Goal: Find specific page/section: Find specific page/section

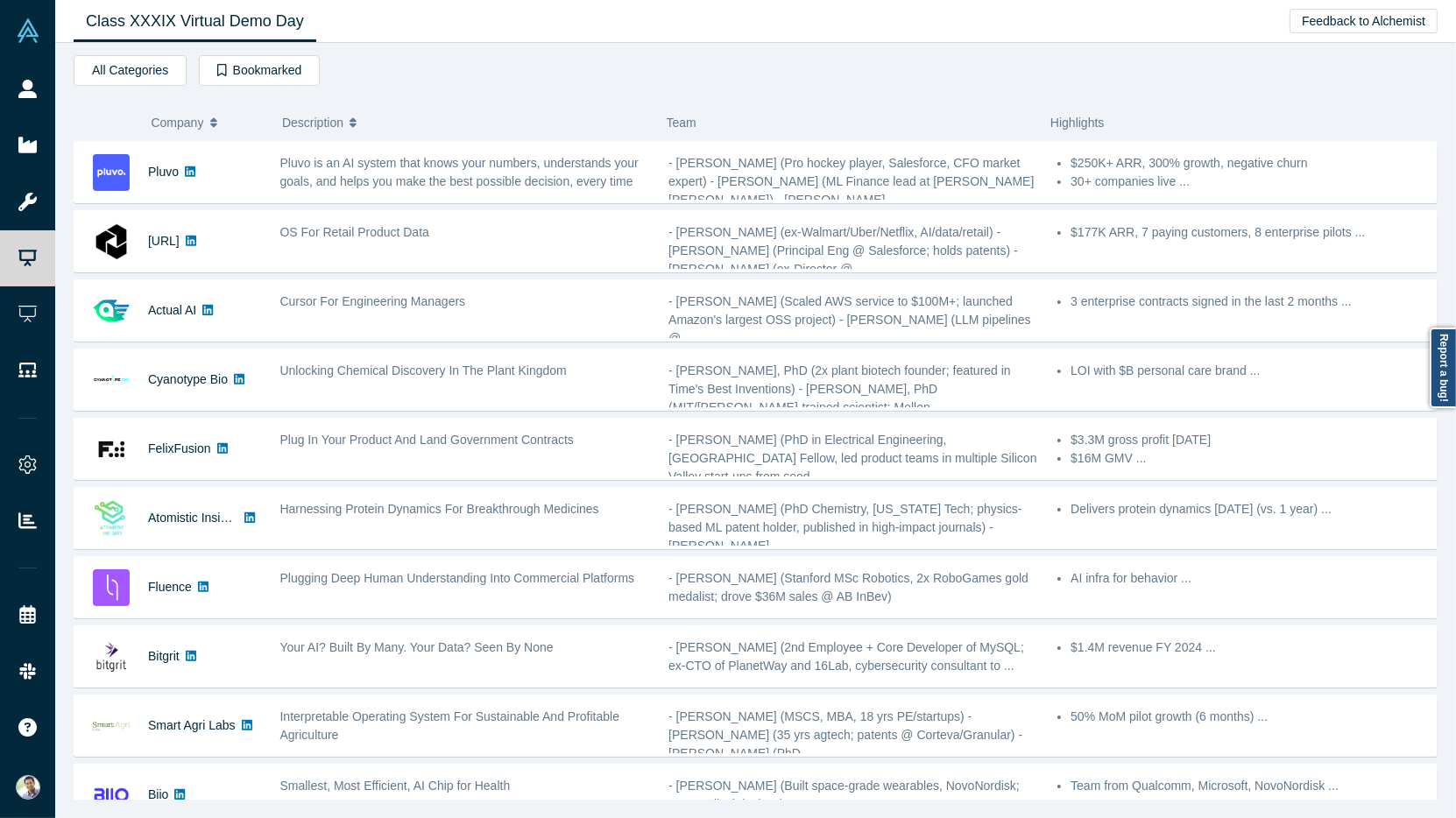
scroll to position [645, 0]
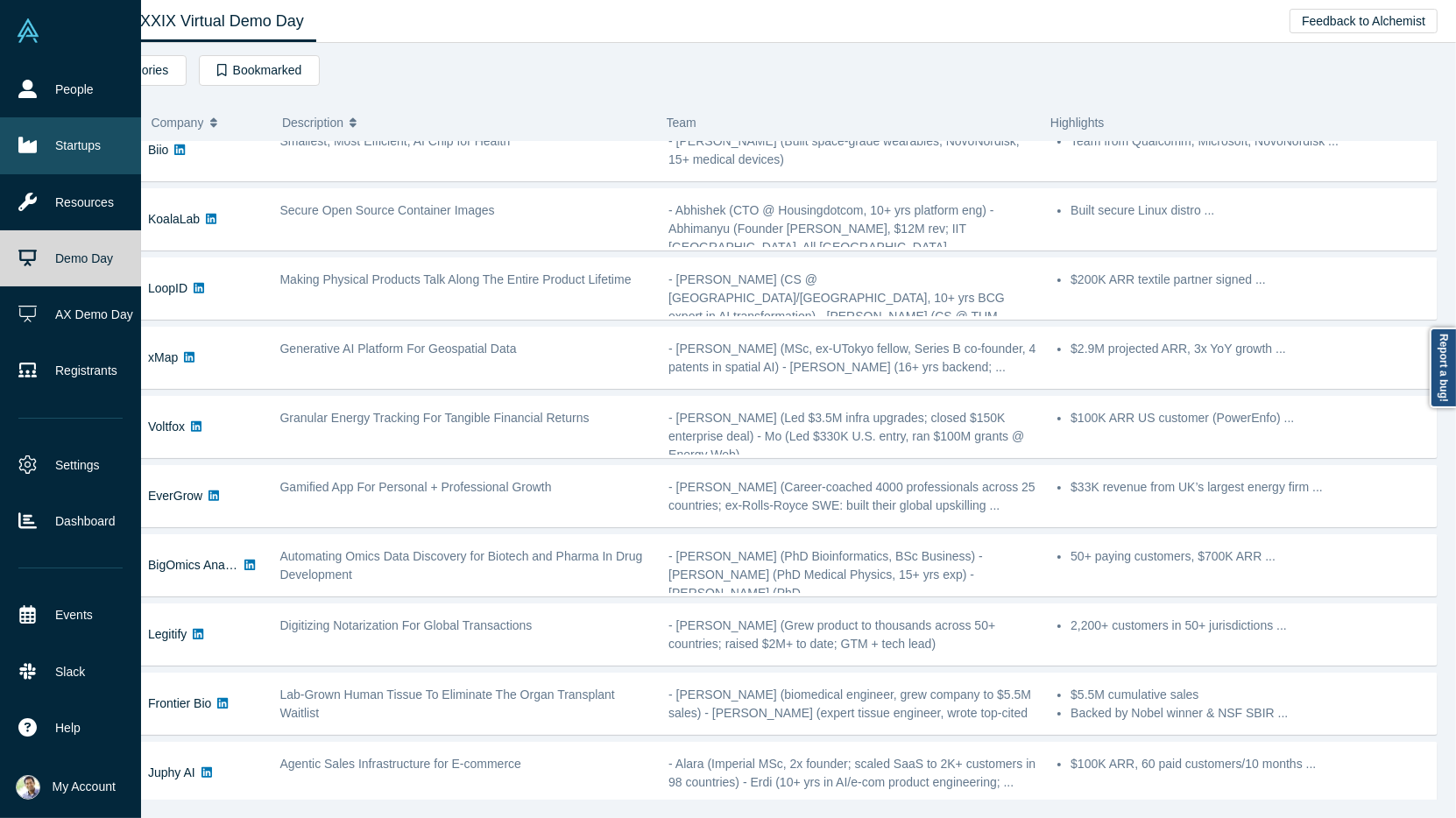
click at [46, 145] on link "Startups" at bounding box center [71, 145] width 142 height 56
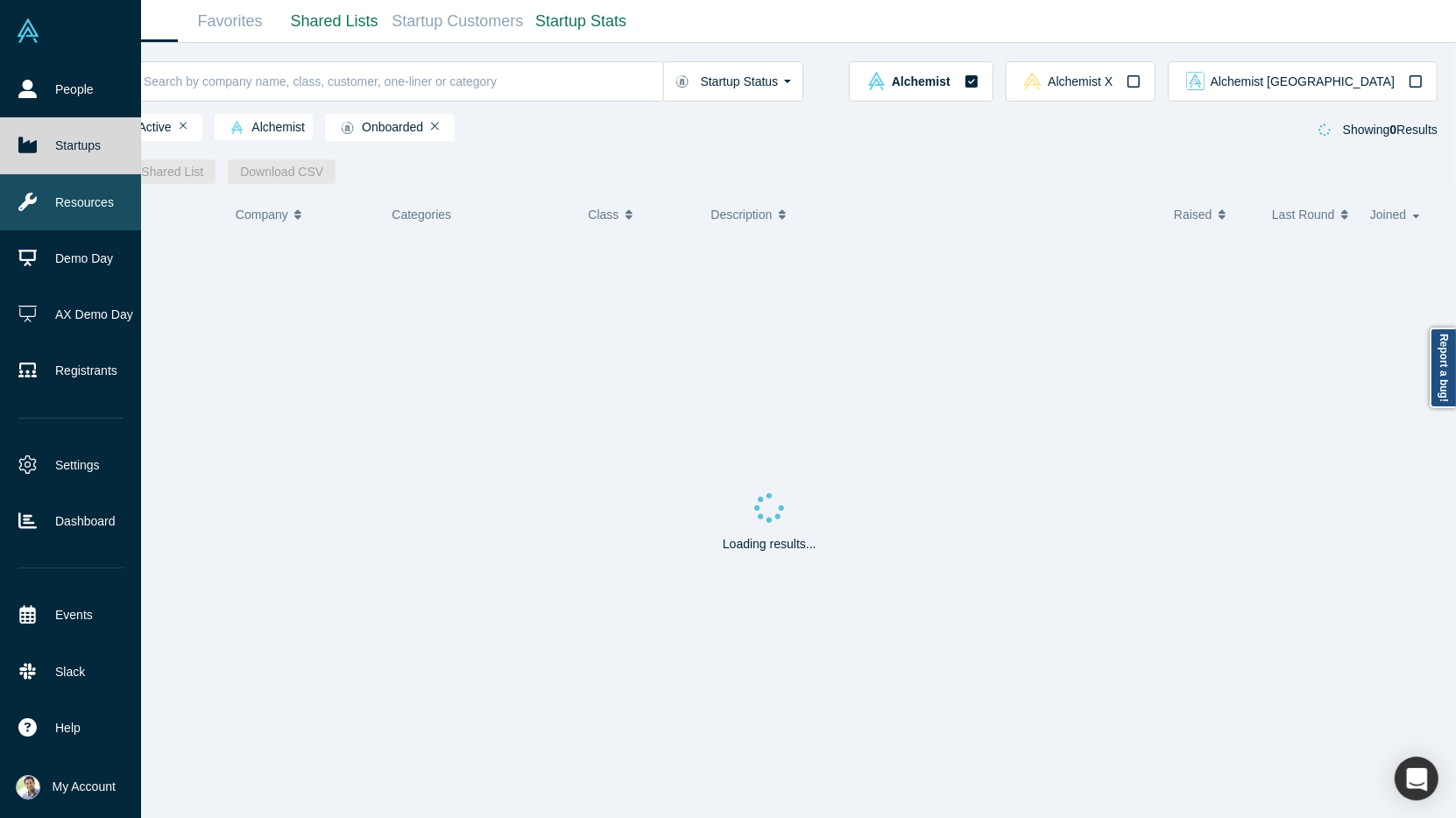
click at [55, 191] on link "Resources" at bounding box center [71, 202] width 142 height 56
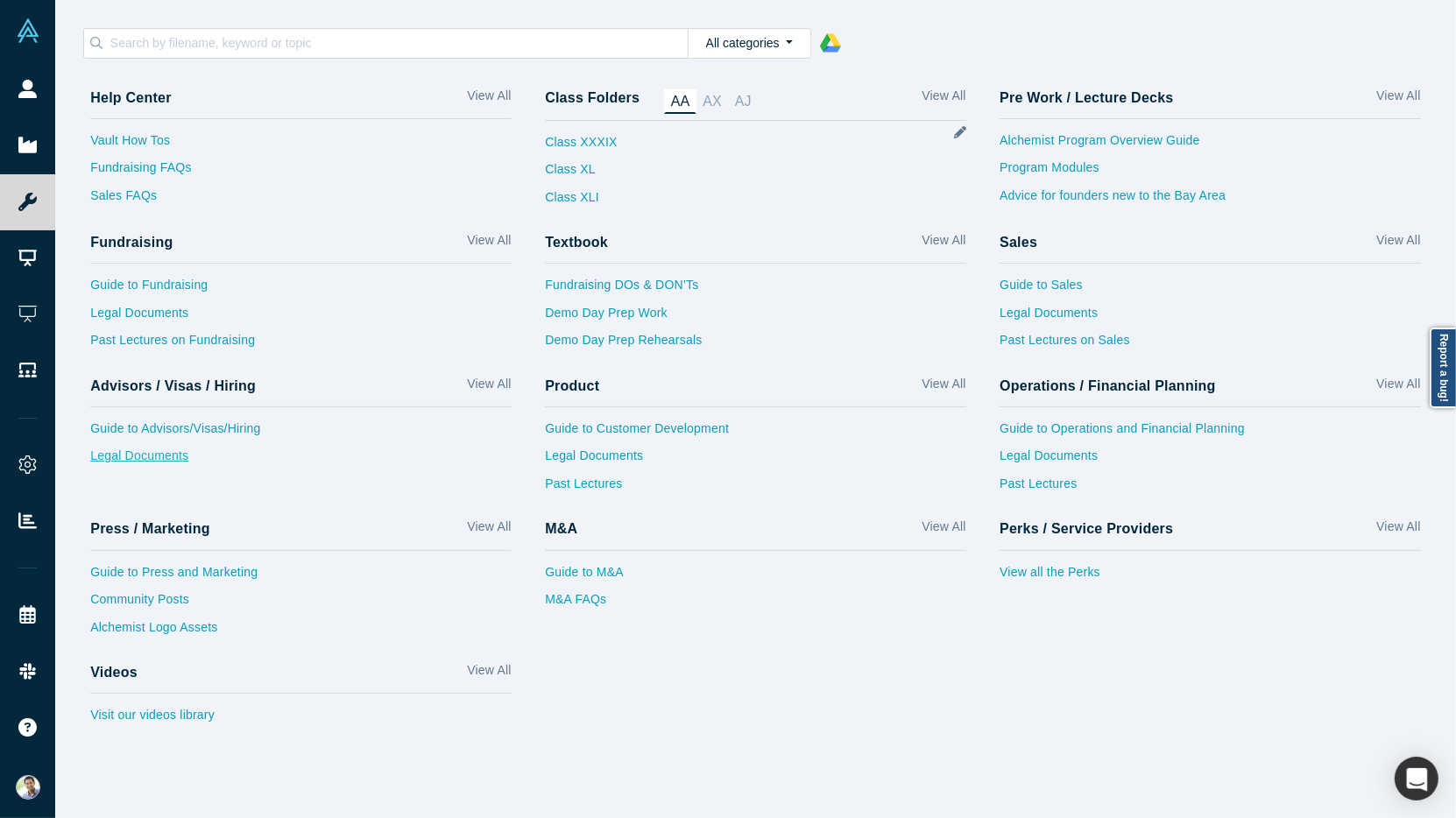
click at [160, 458] on link "Legal Documents" at bounding box center [301, 460] width 422 height 28
